Goal: Share content: Share content

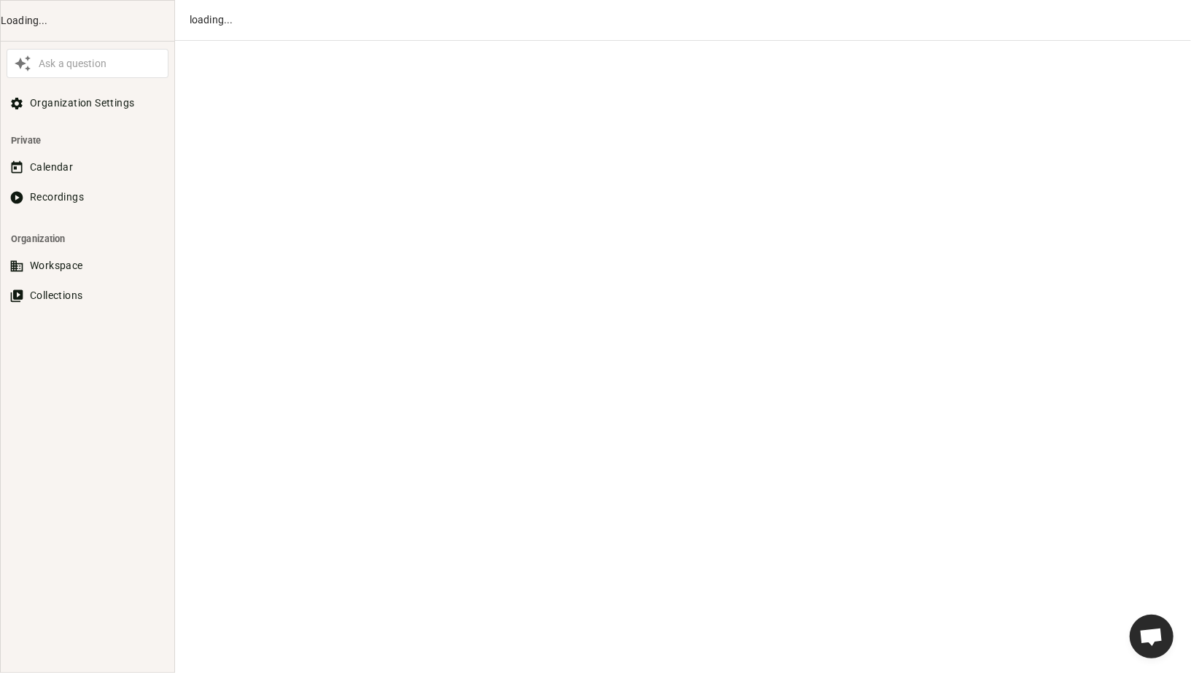
scroll to position [794, 0]
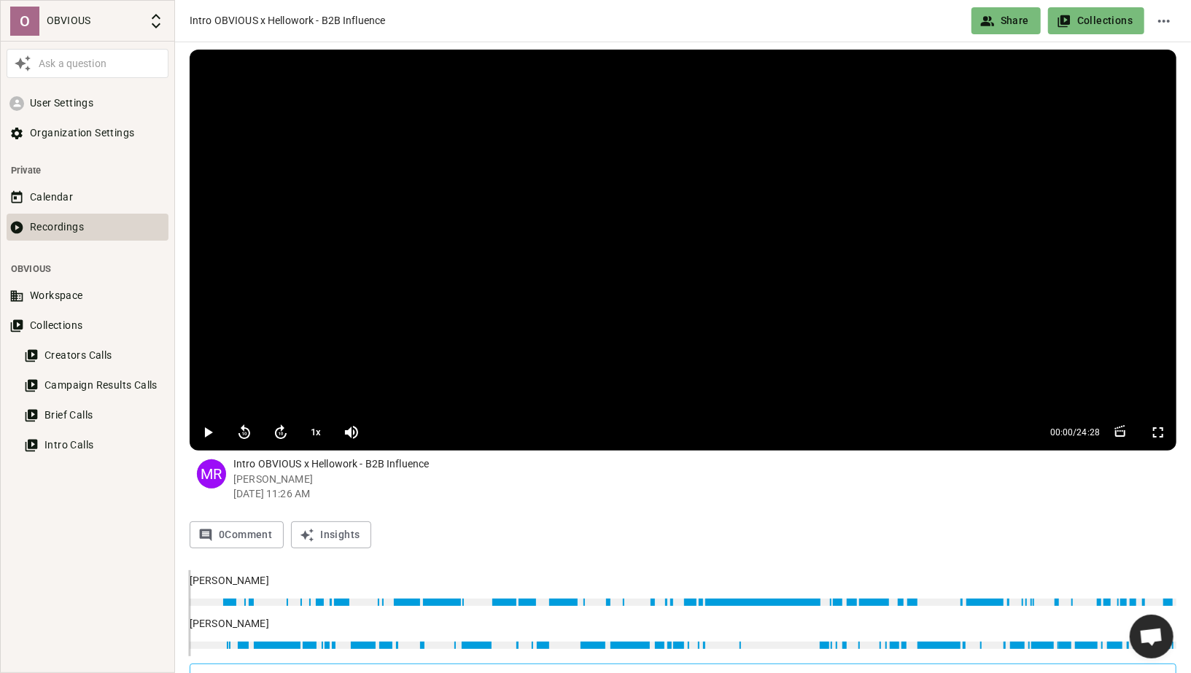
click at [53, 219] on button "Recordings" at bounding box center [88, 227] width 162 height 27
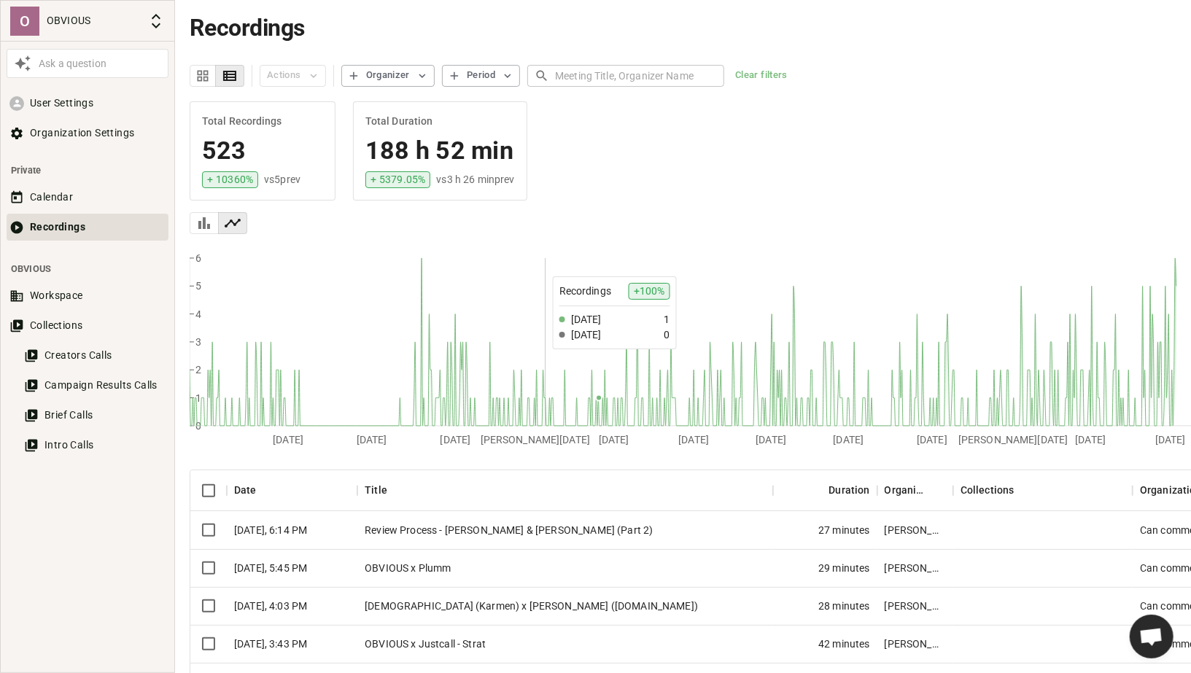
scroll to position [162, 0]
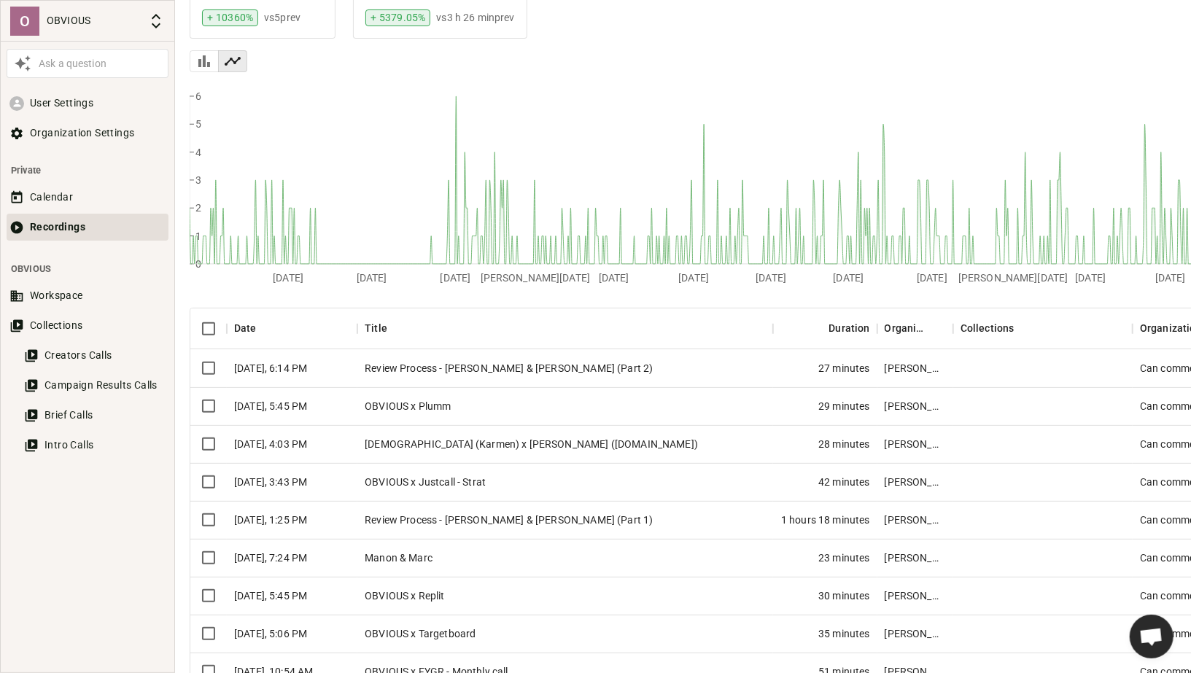
click at [430, 398] on div "OBVIOUS x Plumm" at bounding box center [565, 406] width 416 height 38
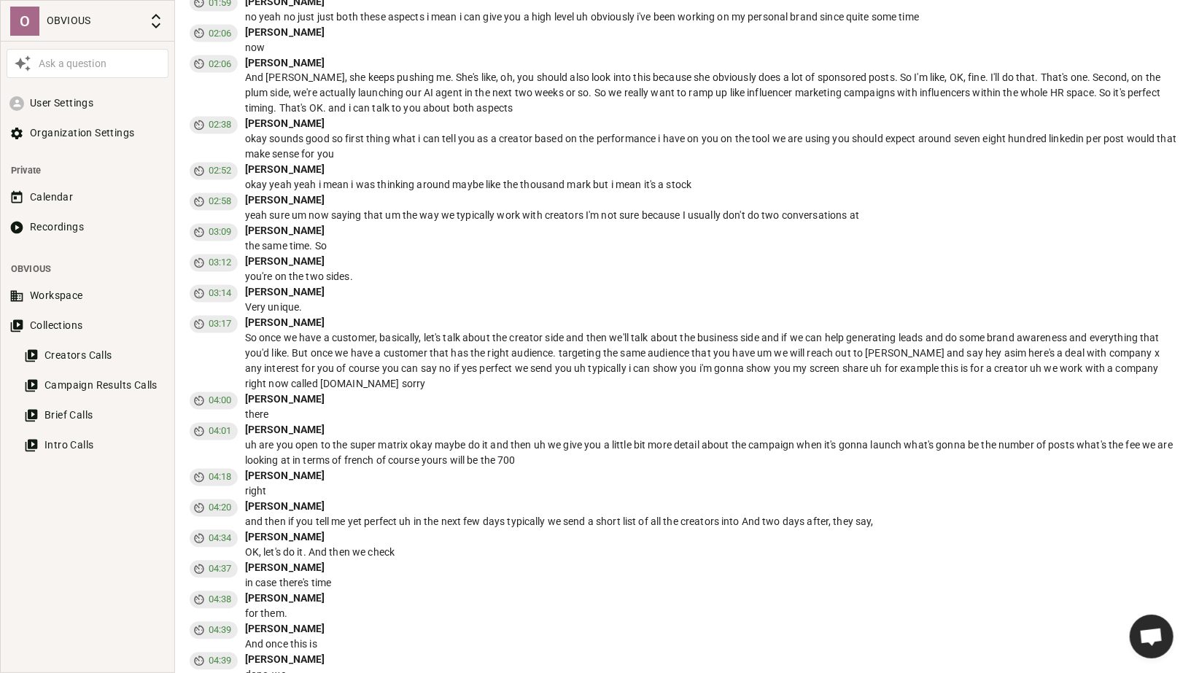
scroll to position [1769, 0]
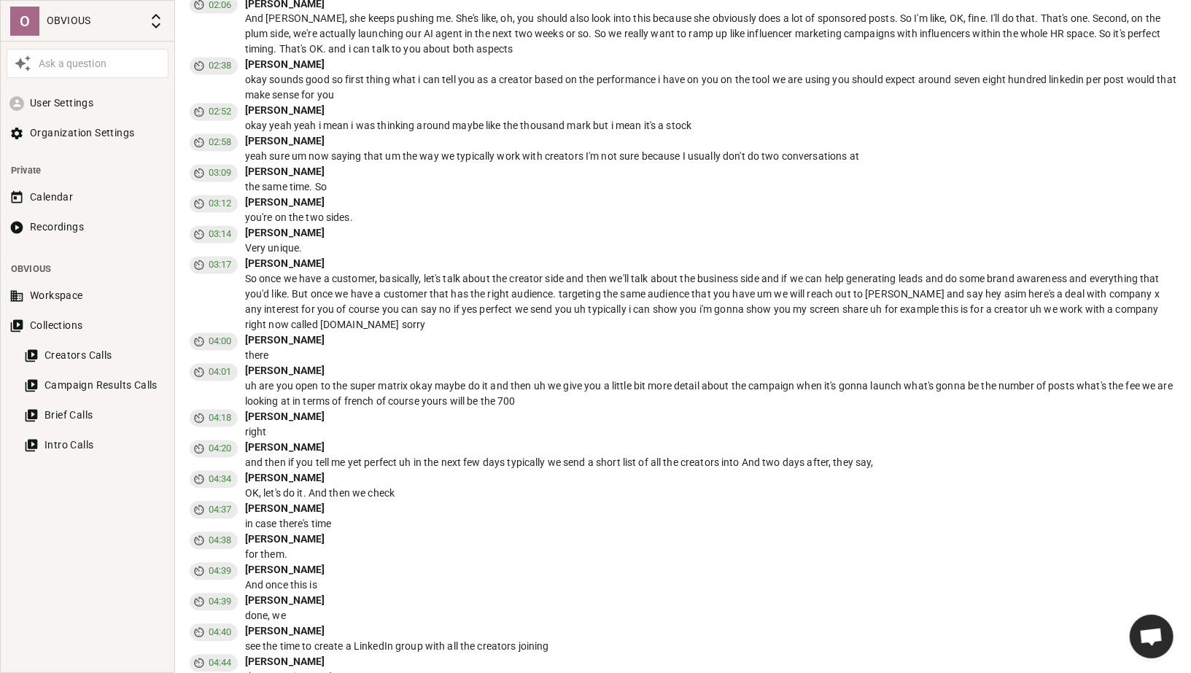
click at [454, 191] on div "the same time. So" at bounding box center [711, 187] width 932 height 15
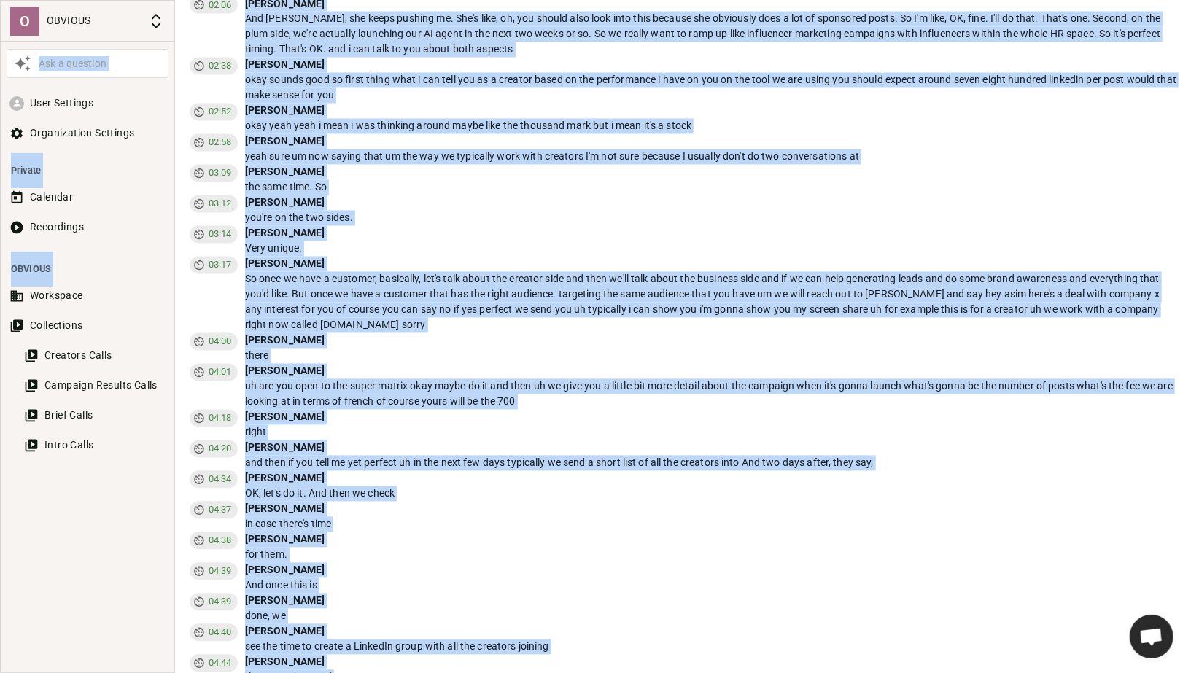
copy body "Lor i dolorsit Amet Consecte Adipiscingel Seddoeiu Tempori Utlabore Etdolorema …"
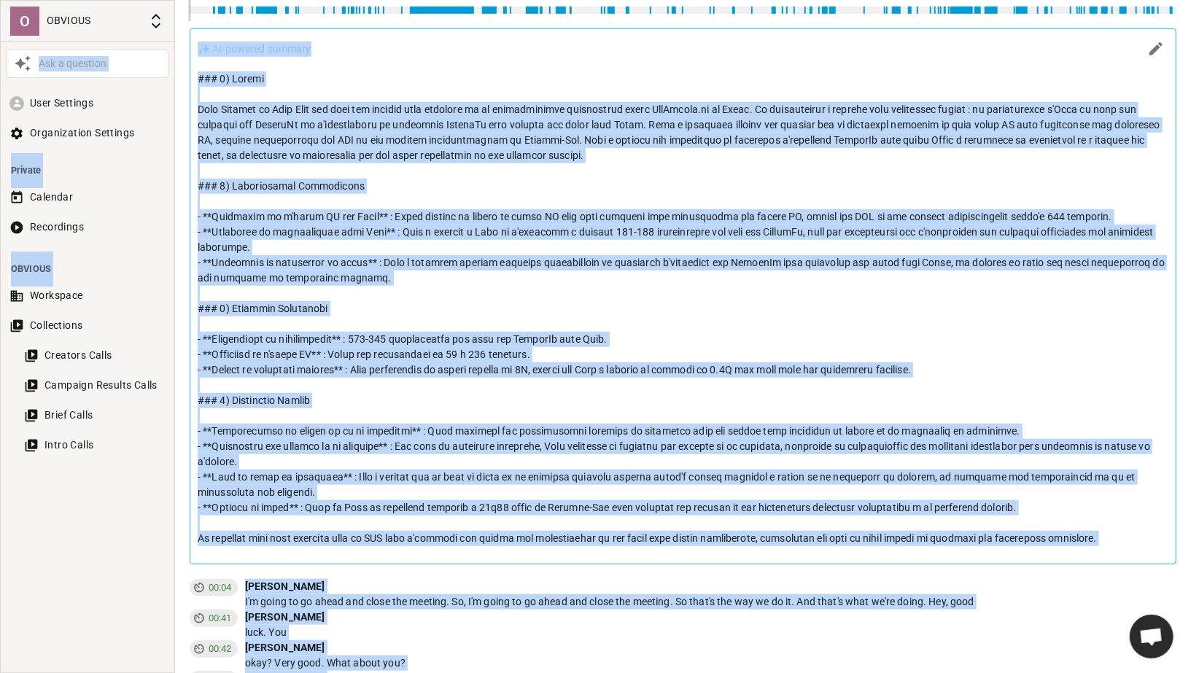
scroll to position [0, 0]
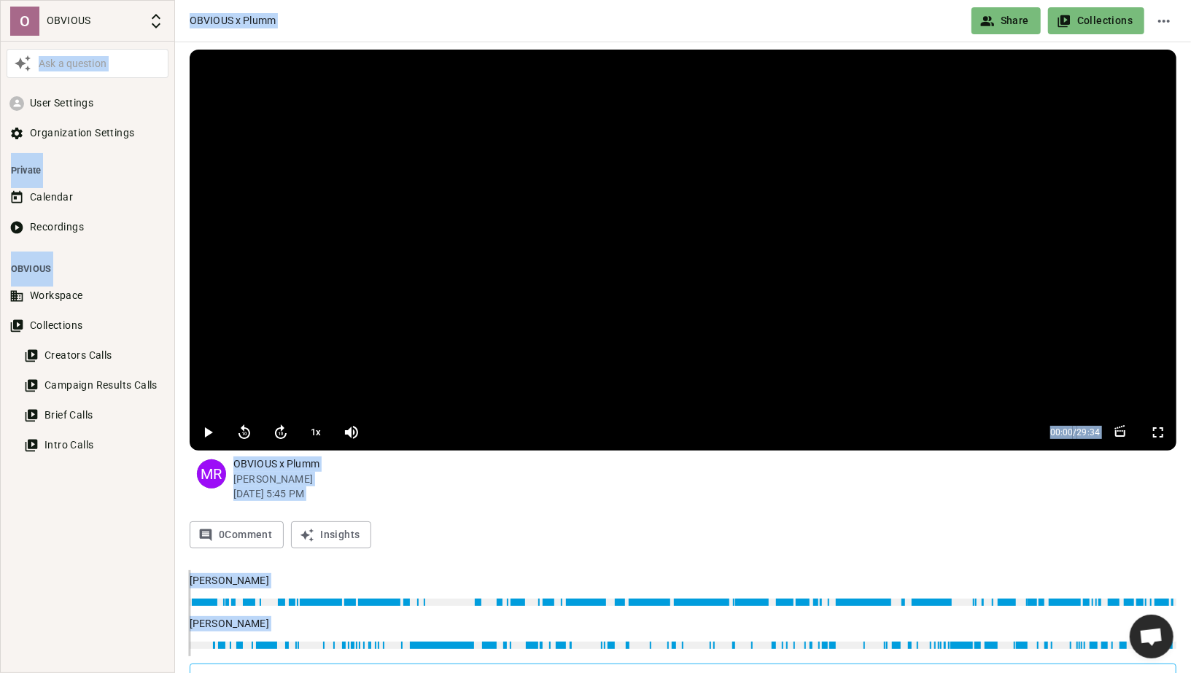
click at [990, 14] on icon "Share video" at bounding box center [987, 21] width 15 height 15
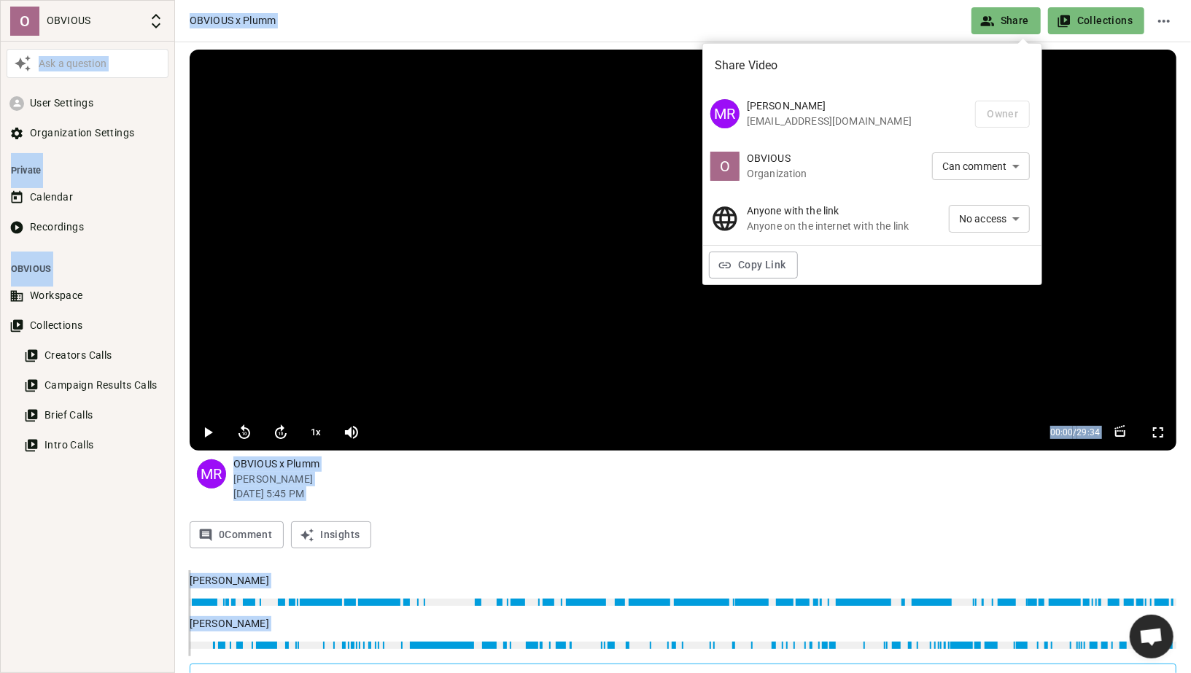
click at [971, 244] on li "Can view" at bounding box center [989, 245] width 81 height 24
type input "VIEW"
click at [772, 255] on button "Copy Link" at bounding box center [753, 265] width 89 height 27
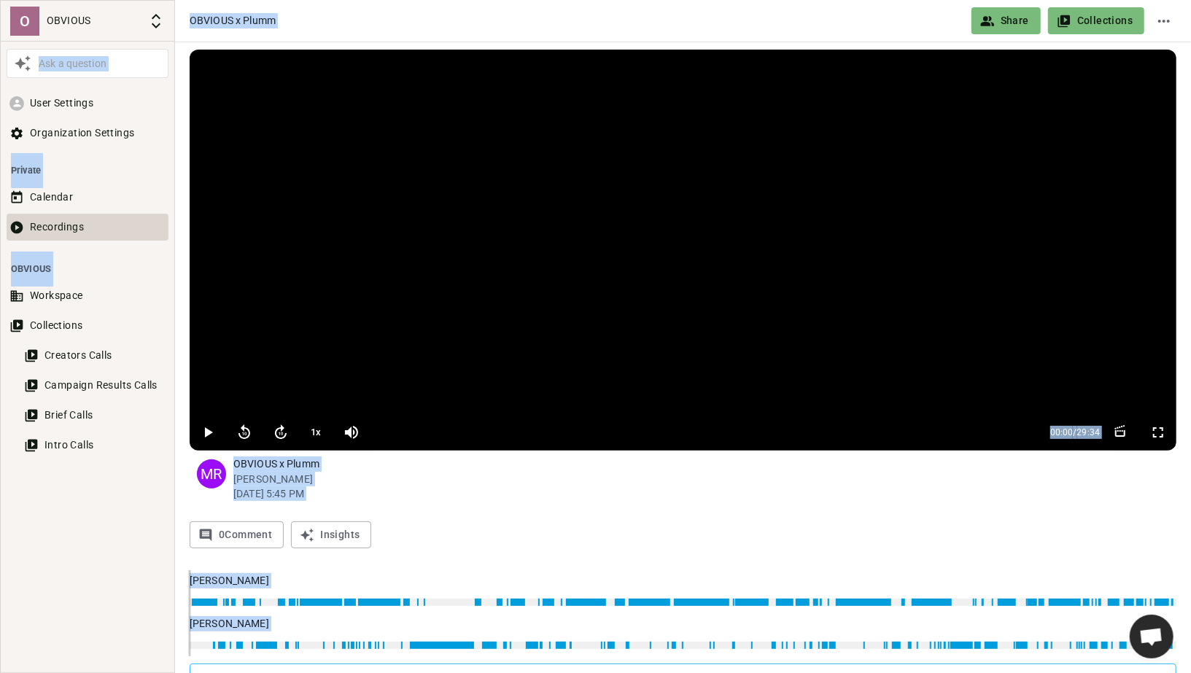
click at [41, 228] on button "Recordings" at bounding box center [88, 227] width 162 height 27
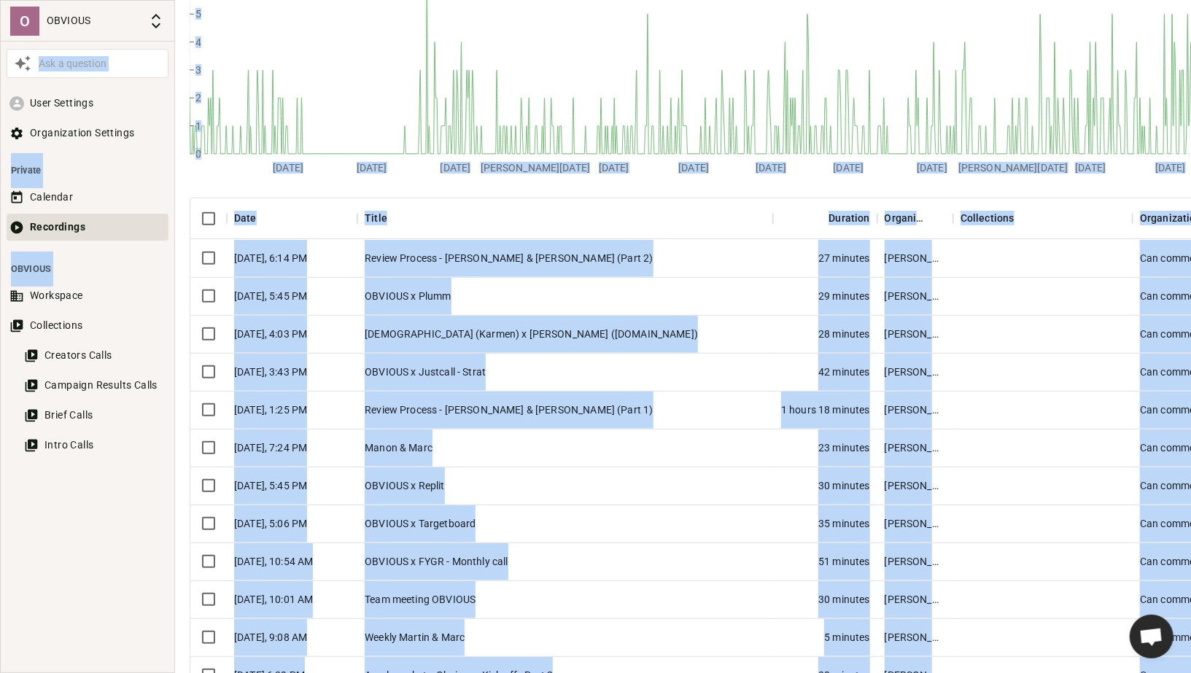
scroll to position [284, 0]
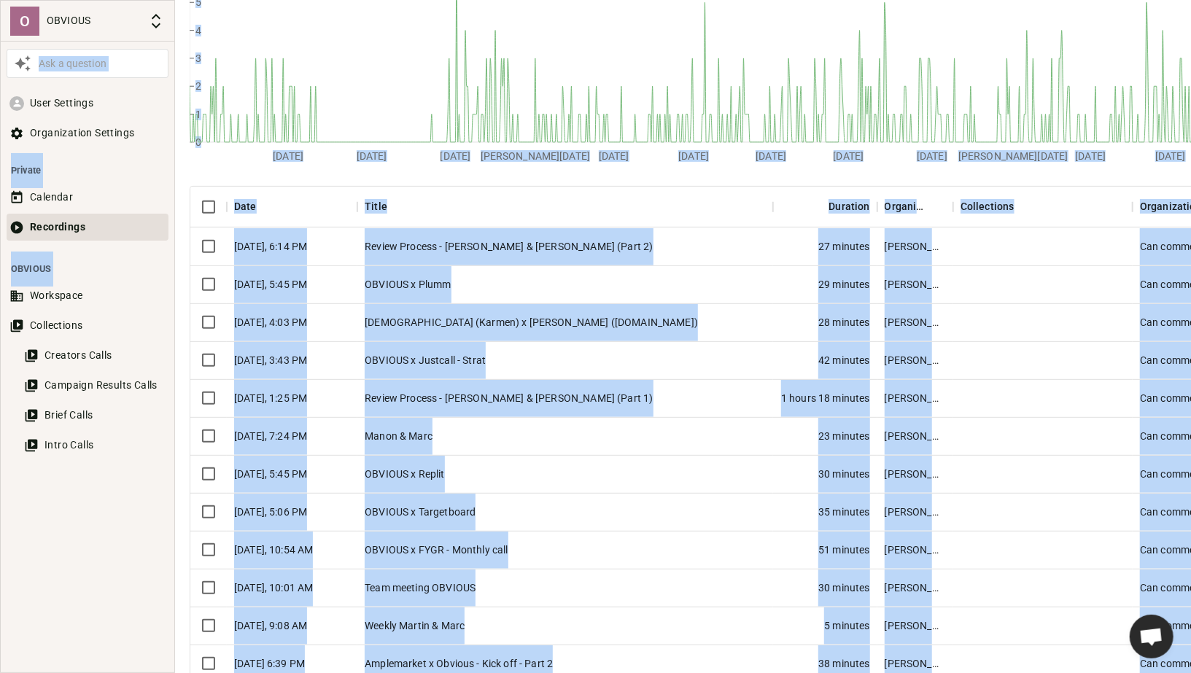
click at [575, 321] on div "[DEMOGRAPHIC_DATA] (Karmen) x [PERSON_NAME] ([DOMAIN_NAME])" at bounding box center [565, 322] width 416 height 38
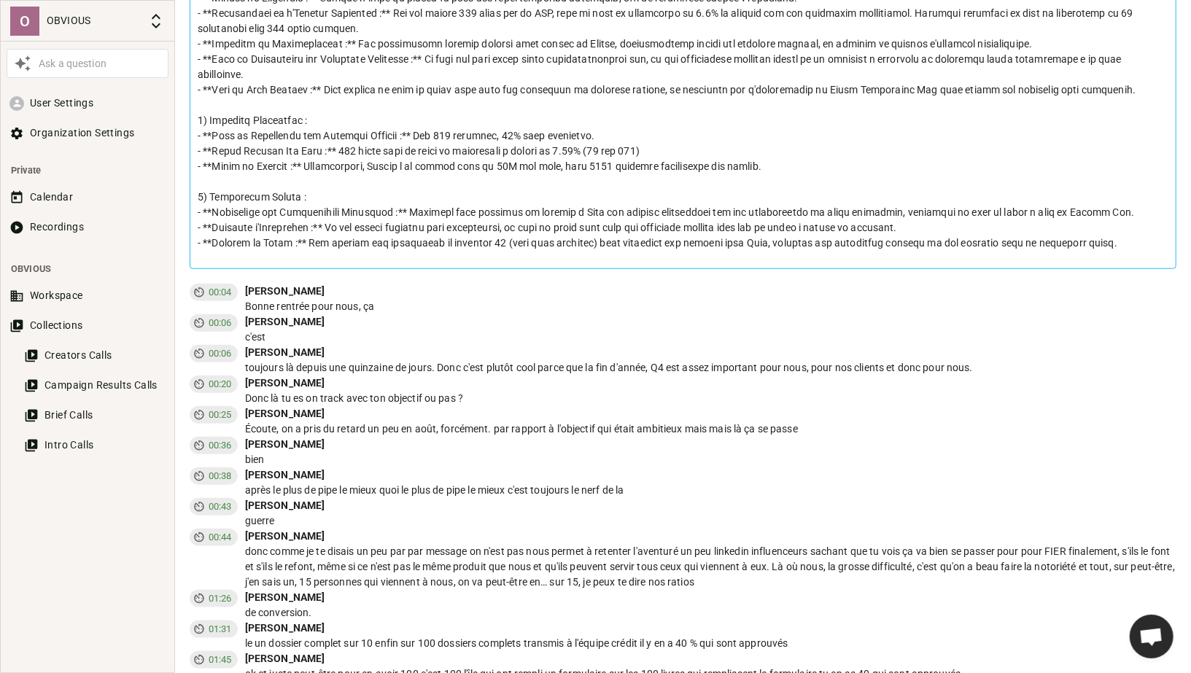
scroll to position [811, 0]
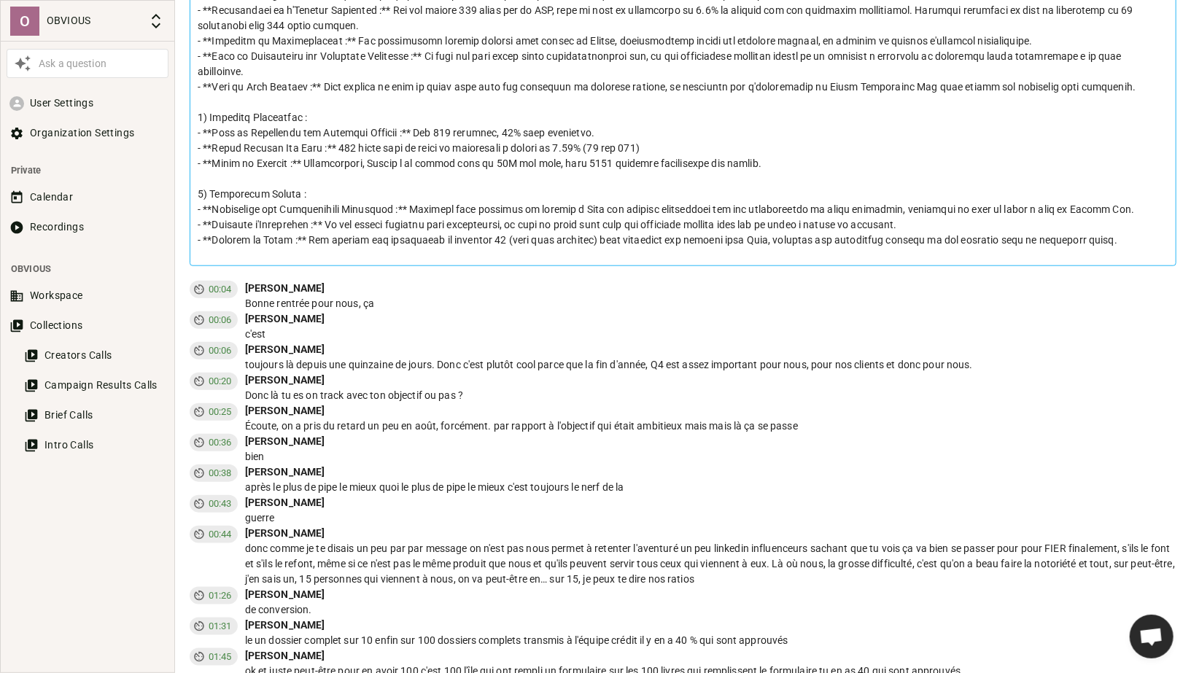
click at [532, 357] on div "toujours là depuis une quinzaine de jours. Donc c'est plutôt cool parce que la …" at bounding box center [711, 364] width 932 height 15
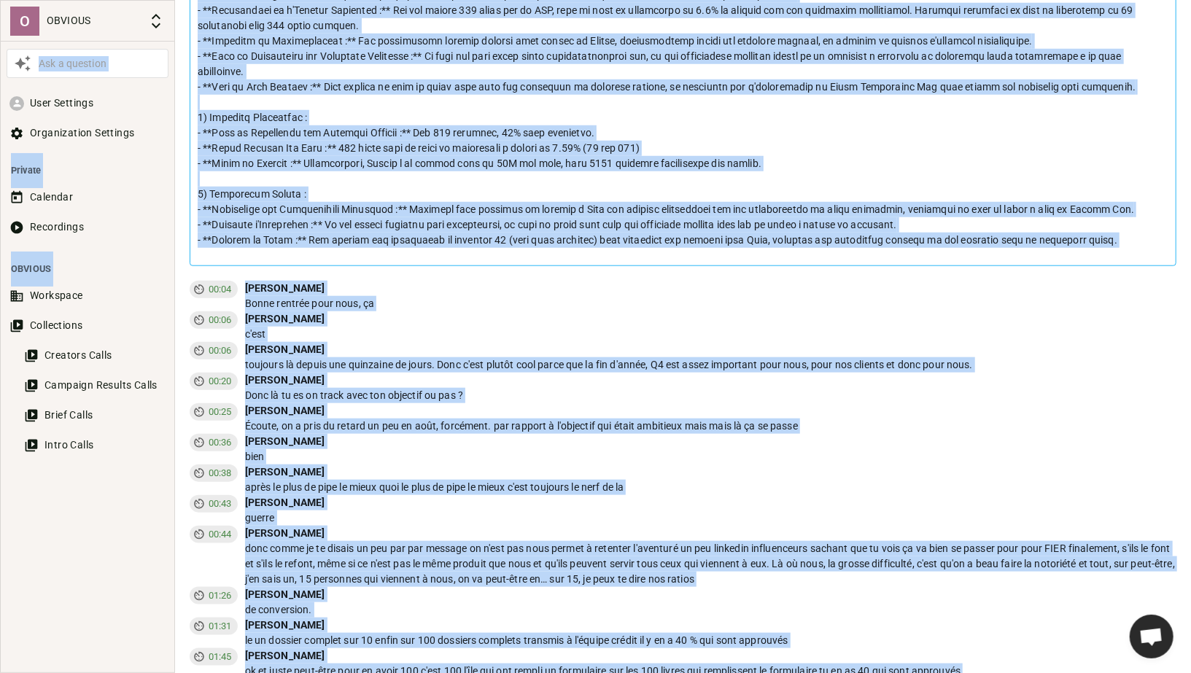
copy body "Lor i dolorsit Amet Consecte Adipiscingel Seddoeiu Tempori Utlabore Etdolorema …"
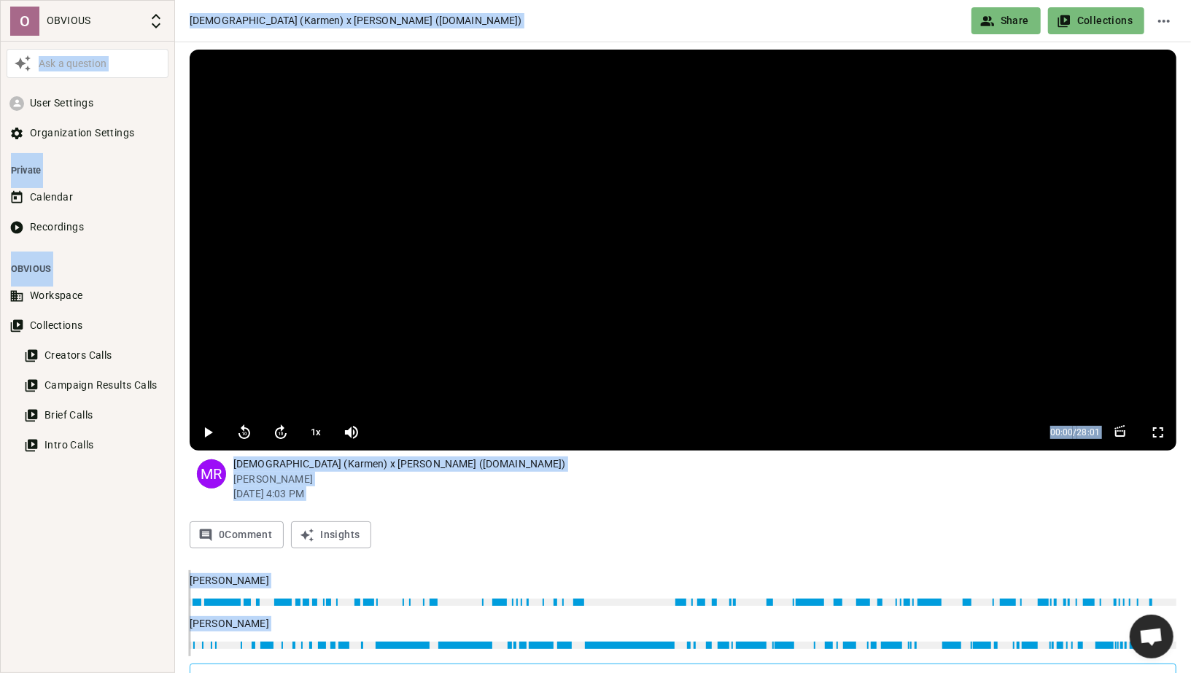
click at [1011, 20] on button "Share" at bounding box center [1006, 20] width 69 height 27
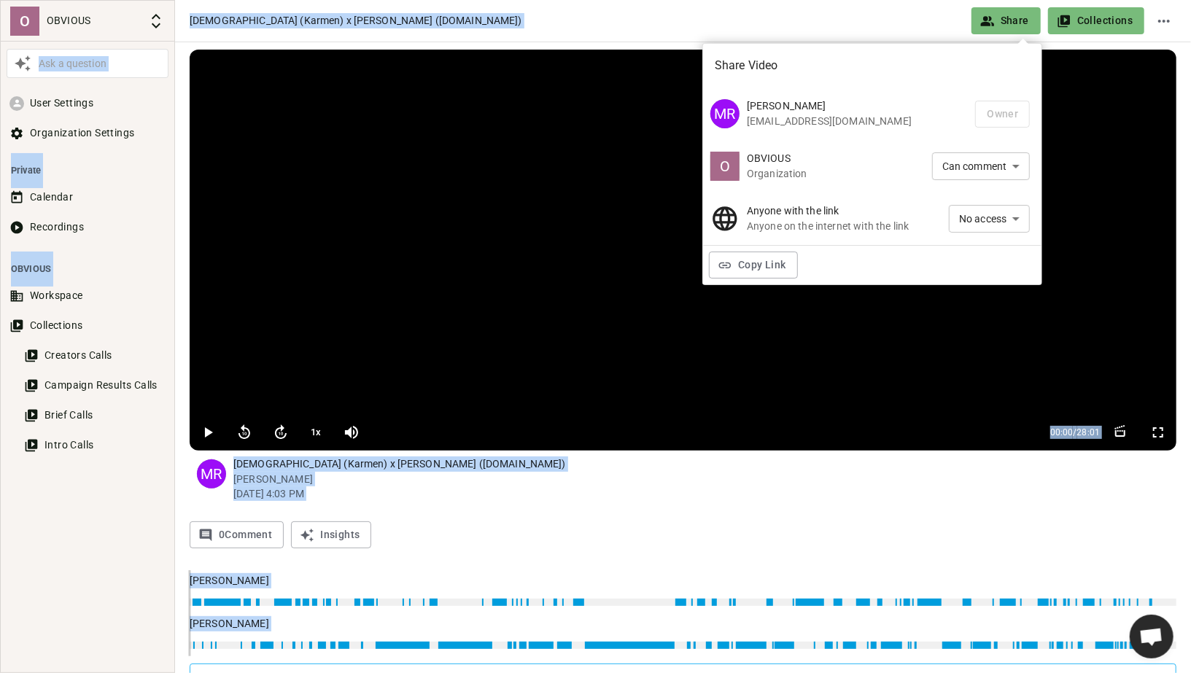
click at [968, 244] on li "Can view" at bounding box center [989, 245] width 81 height 24
type input "VIEW"
click at [743, 276] on button "Copy Link" at bounding box center [753, 265] width 89 height 27
